Goal: Task Accomplishment & Management: Use online tool/utility

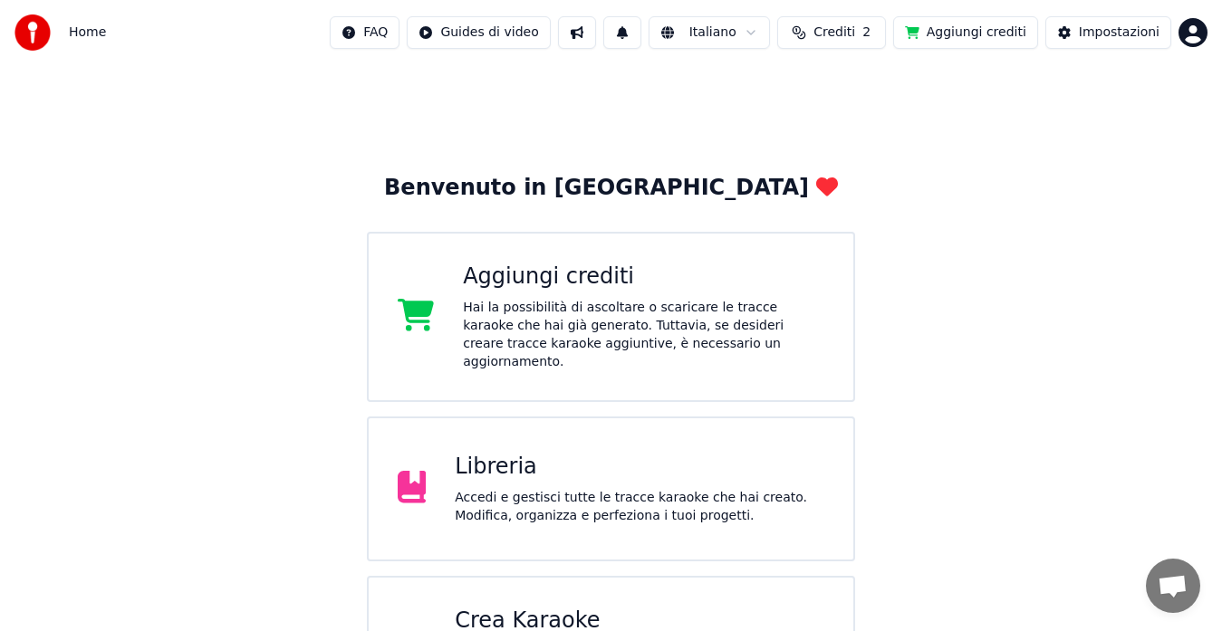
click at [560, 337] on div "Hai la possibilità di ascoltare o scaricare le tracce karaoke che hai già gener…" at bounding box center [643, 335] width 361 height 72
click at [621, 24] on span "1" at bounding box center [609, 20] width 24 height 20
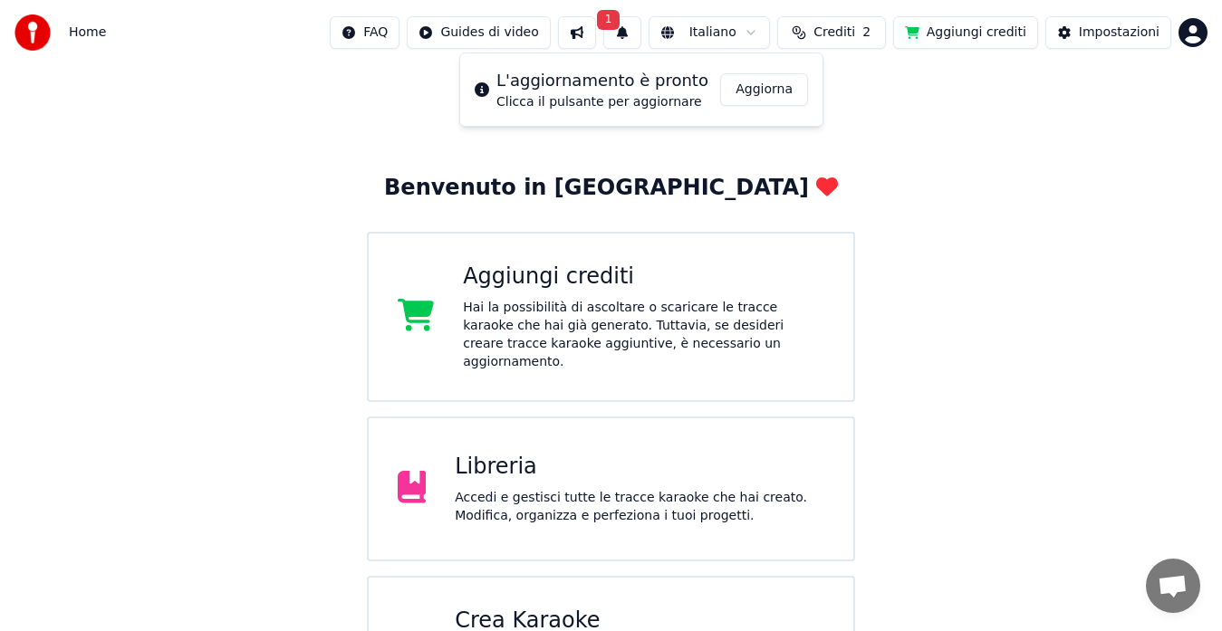
click at [740, 87] on button "Aggiorna" at bounding box center [764, 89] width 88 height 33
